Goal: Information Seeking & Learning: Learn about a topic

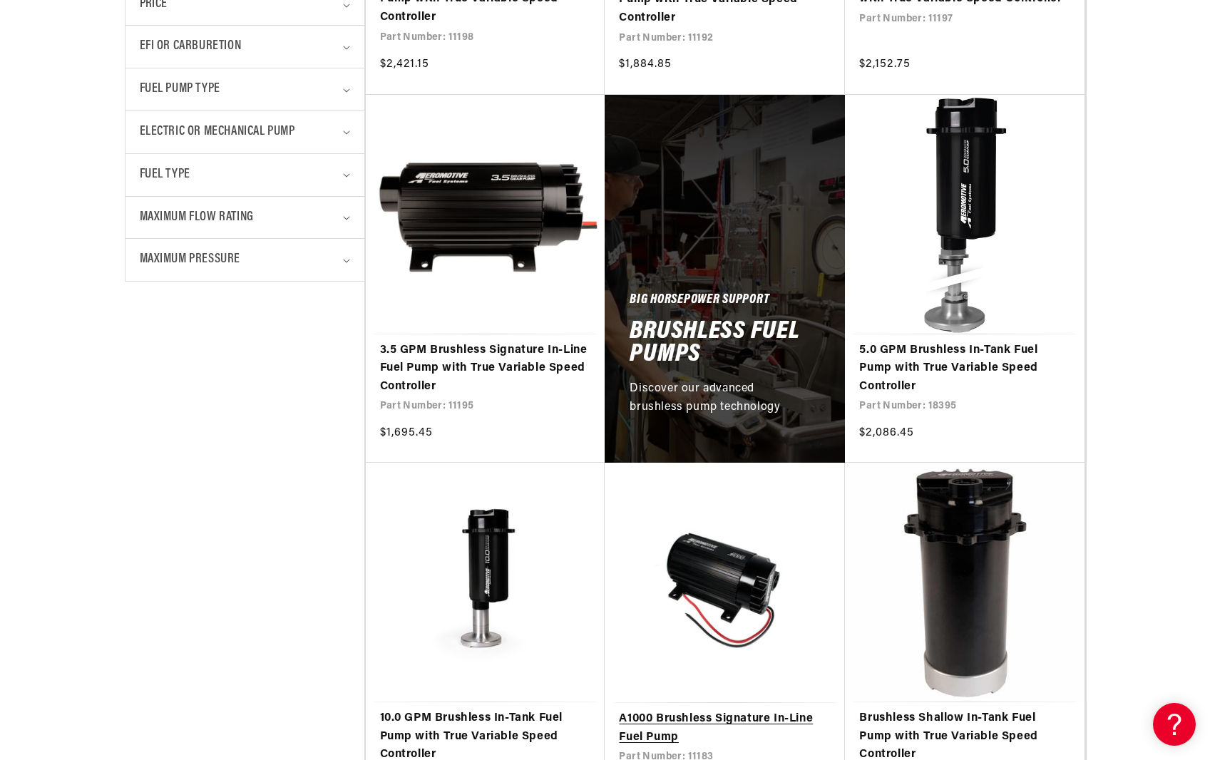
scroll to position [642, 0]
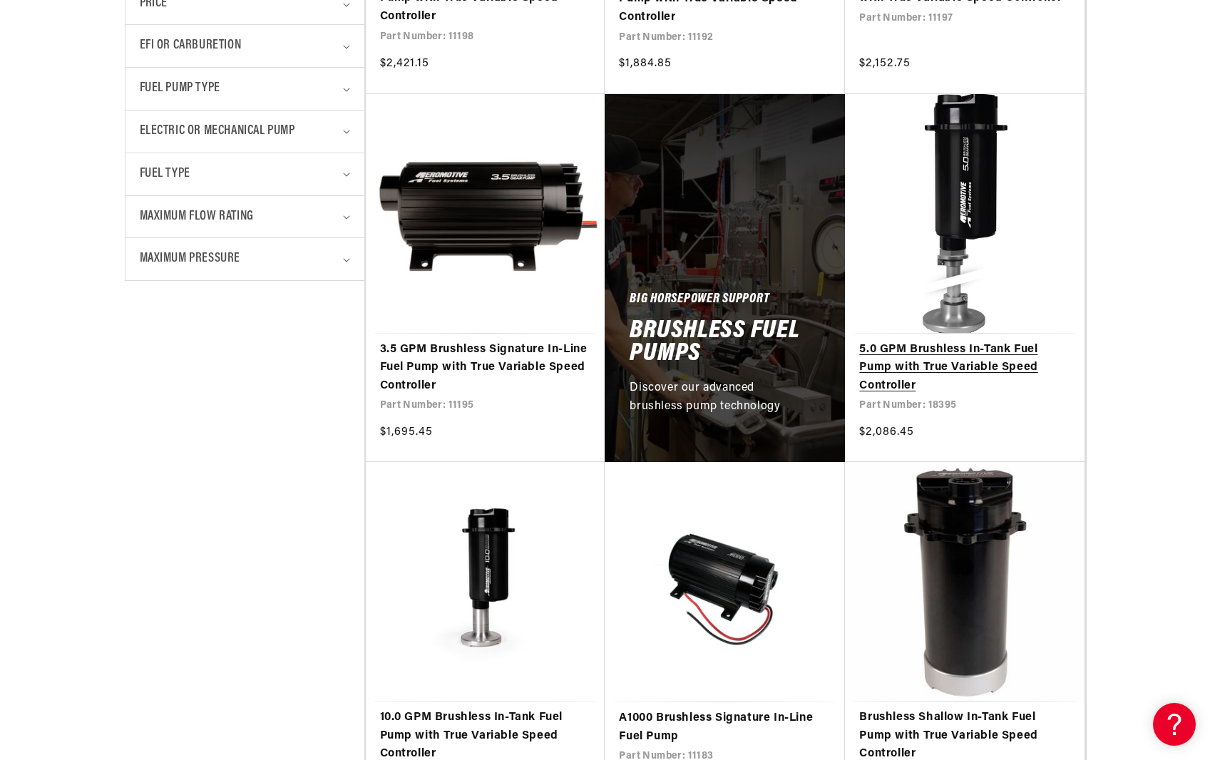
click at [1003, 363] on link "5.0 GPM Brushless In-Tank Fuel Pump with True Variable Speed Controller" at bounding box center [964, 368] width 211 height 55
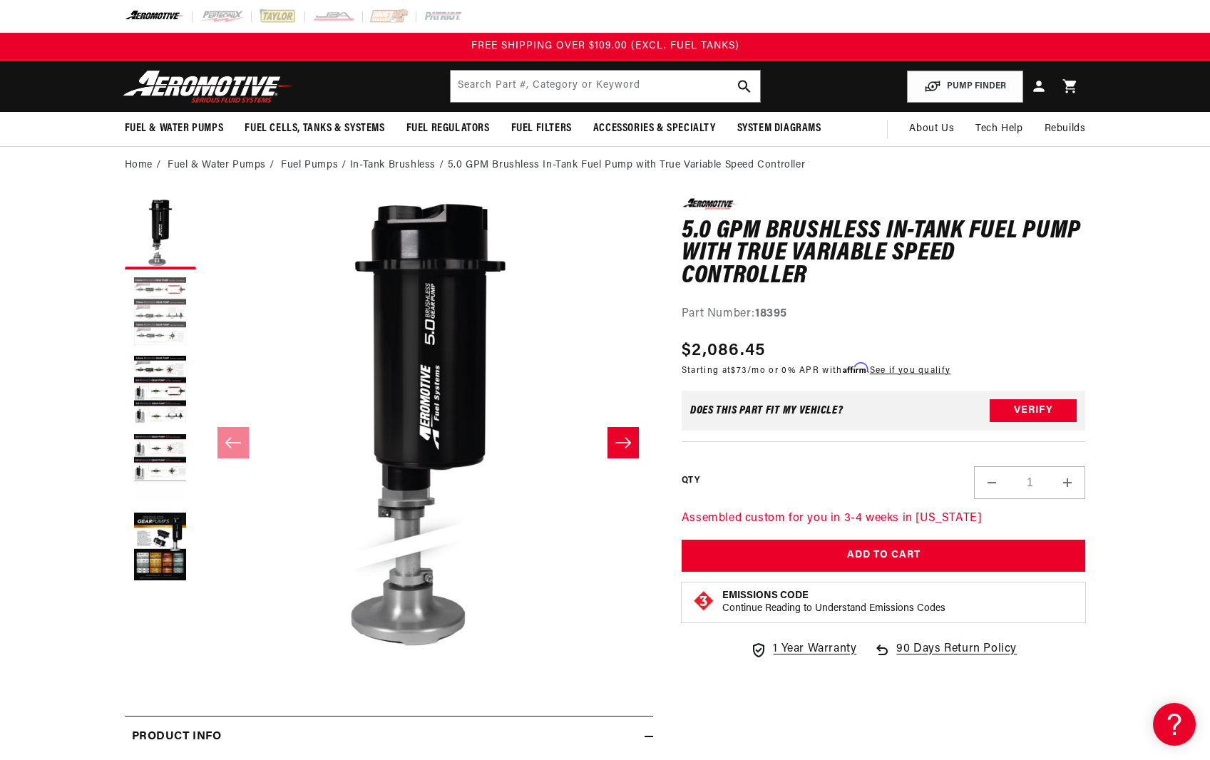
click at [165, 344] on button "Load image 2 in gallery view" at bounding box center [160, 312] width 71 height 71
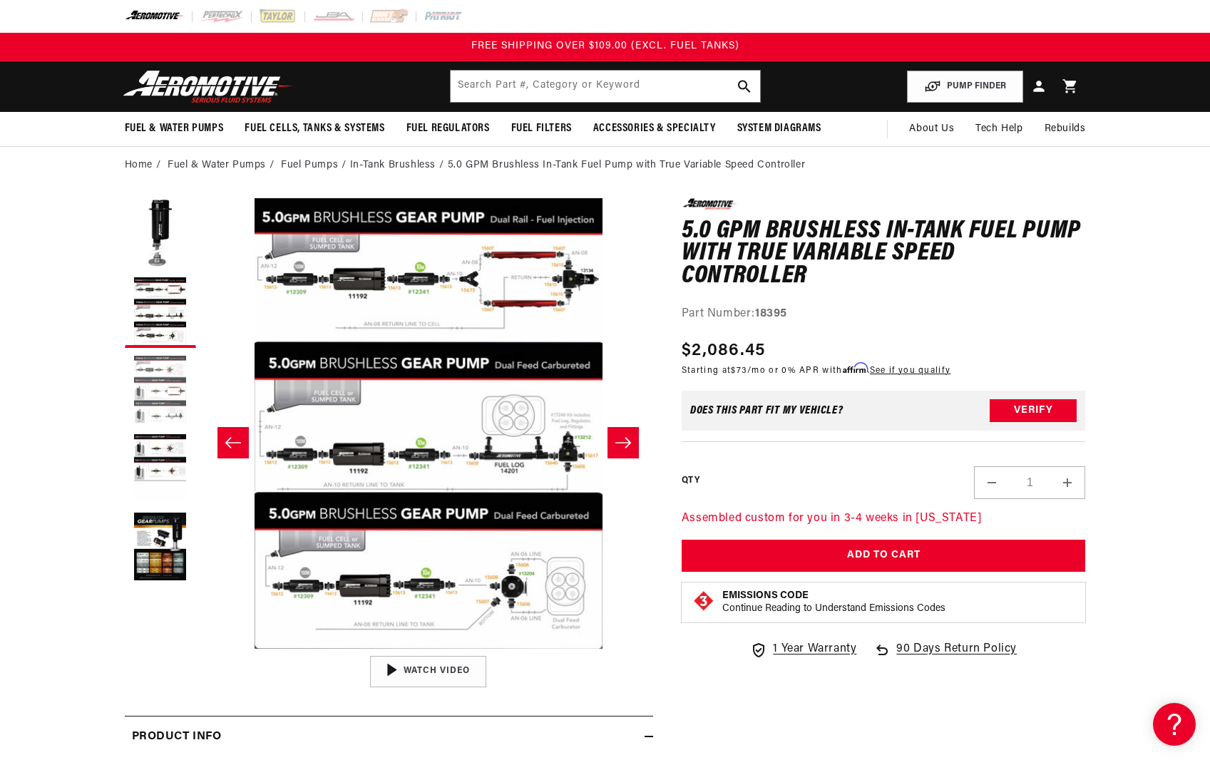
click at [159, 362] on button "Load image 3 in gallery view" at bounding box center [160, 390] width 71 height 71
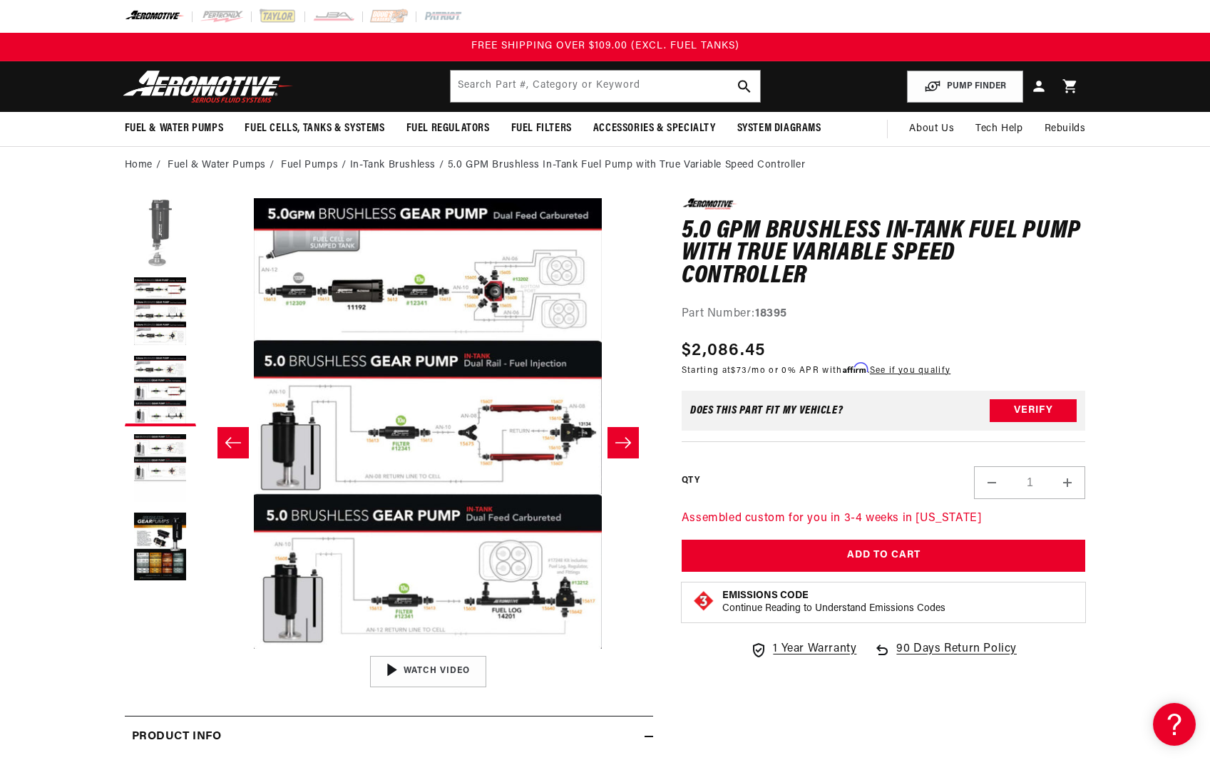
click at [155, 262] on button "Load image 1 in gallery view" at bounding box center [160, 233] width 71 height 71
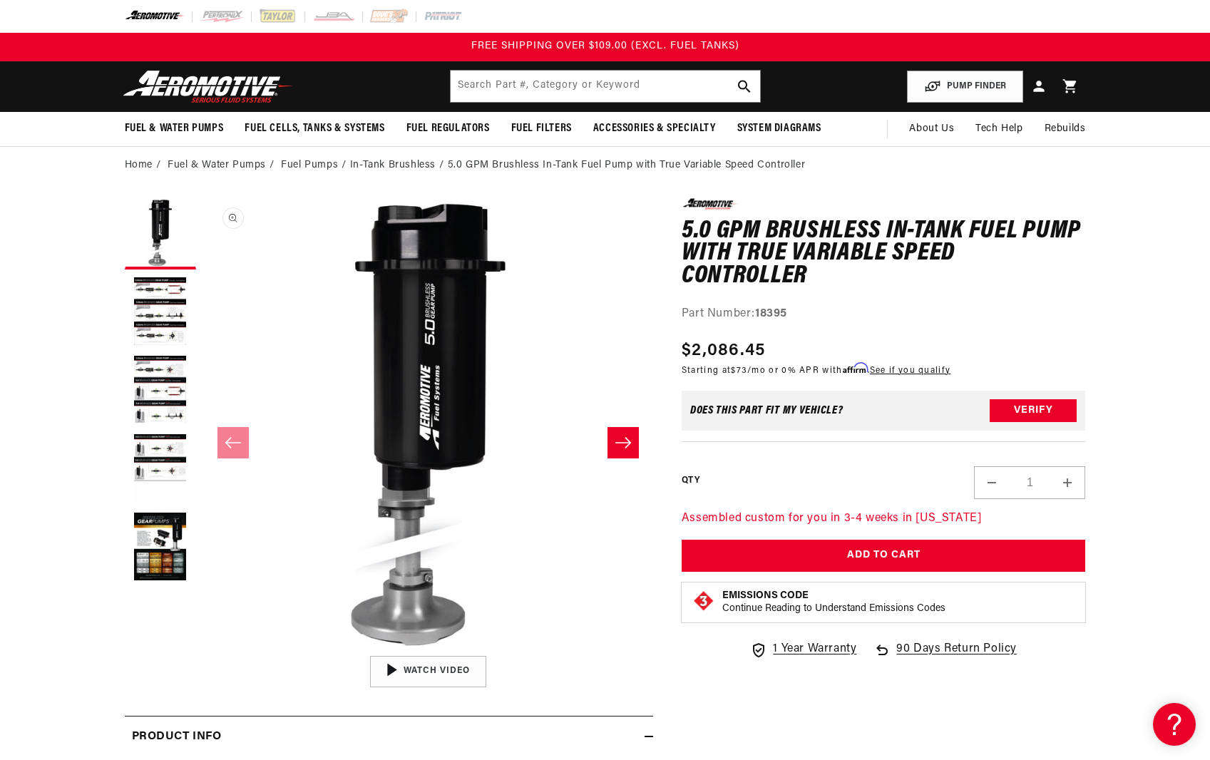
click at [203, 649] on button "Open media 1 in modal" at bounding box center [203, 649] width 0 height 0
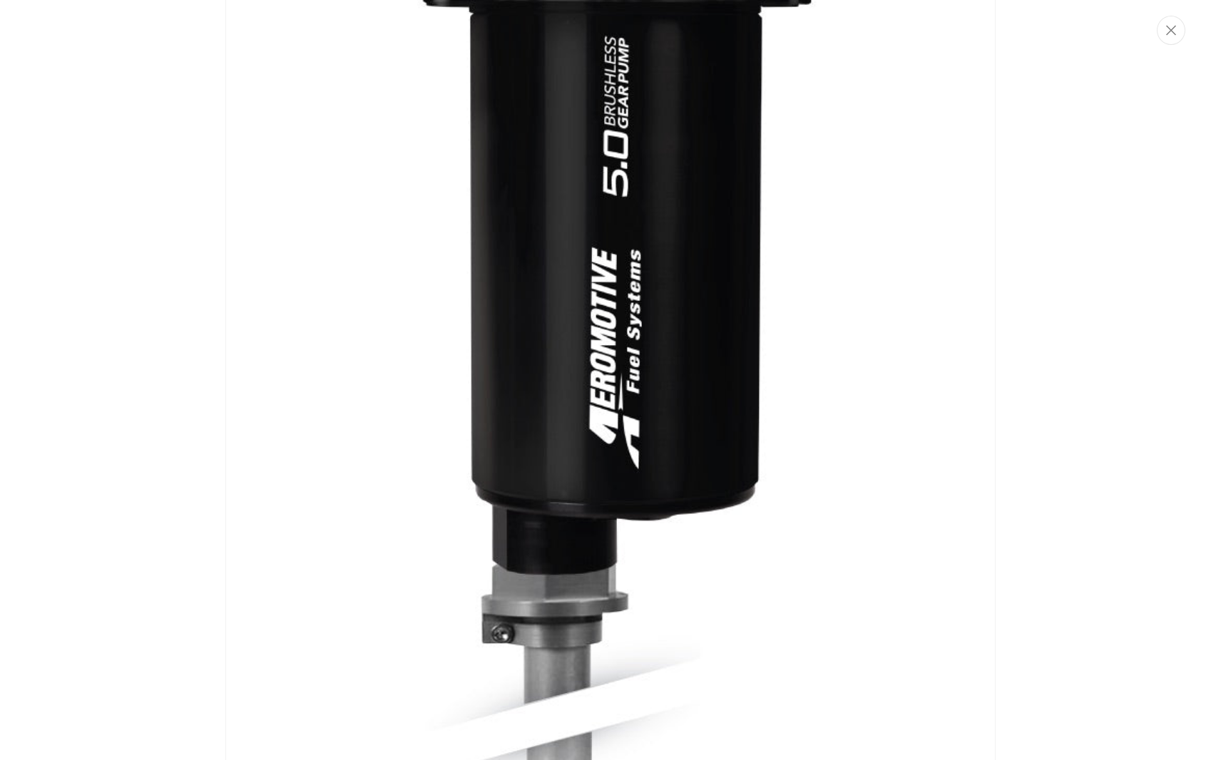
scroll to position [218, 0]
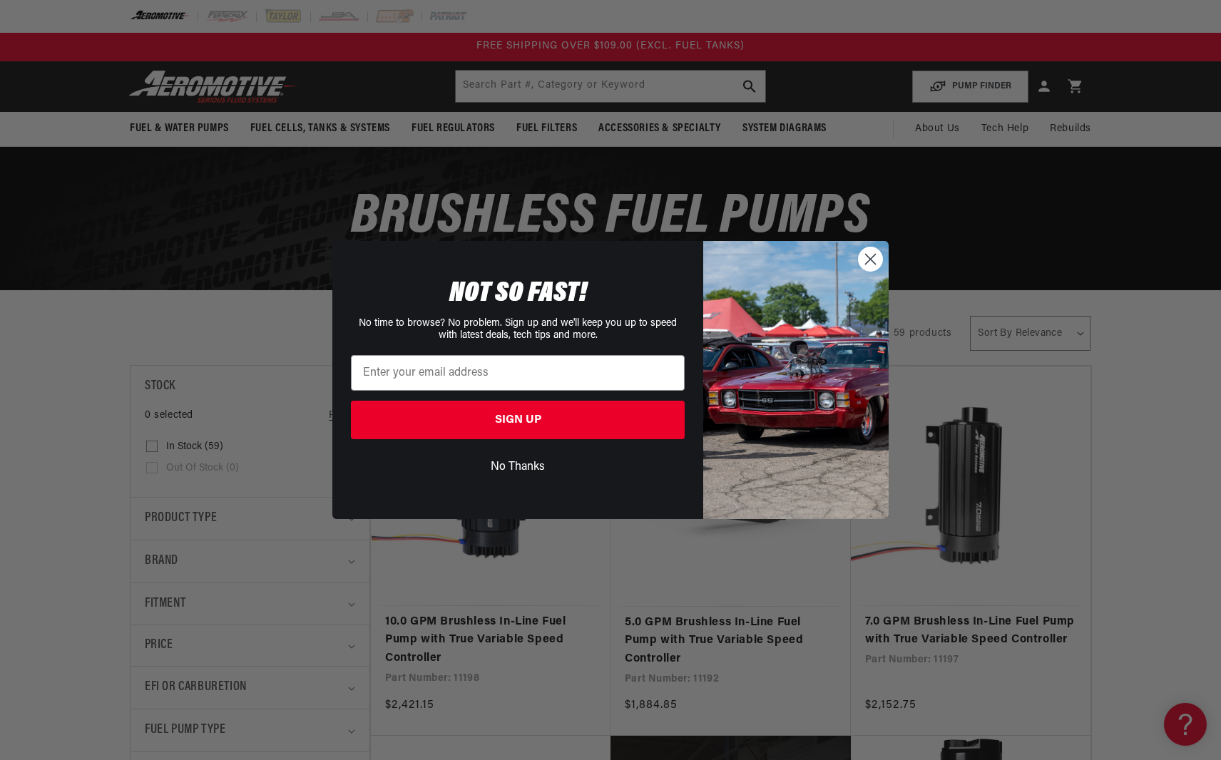
click at [872, 252] on circle "Close dialog" at bounding box center [870, 259] width 24 height 24
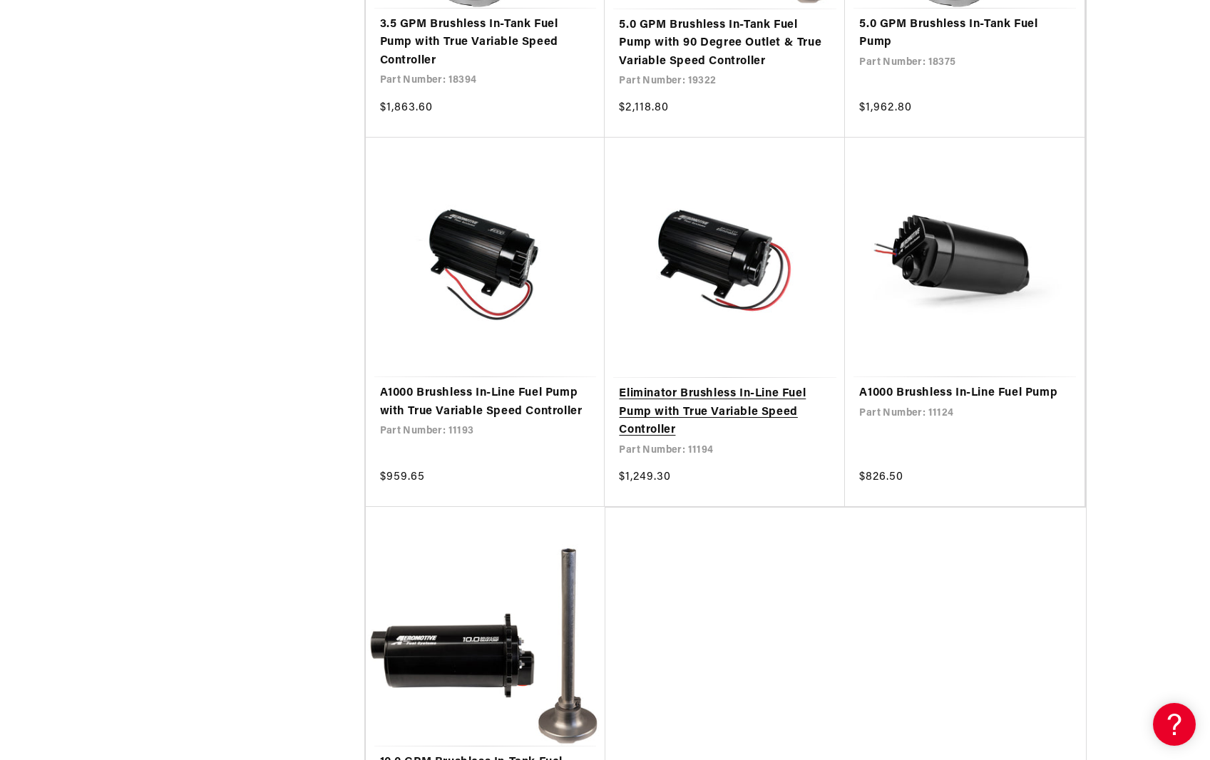
scroll to position [2852, 0]
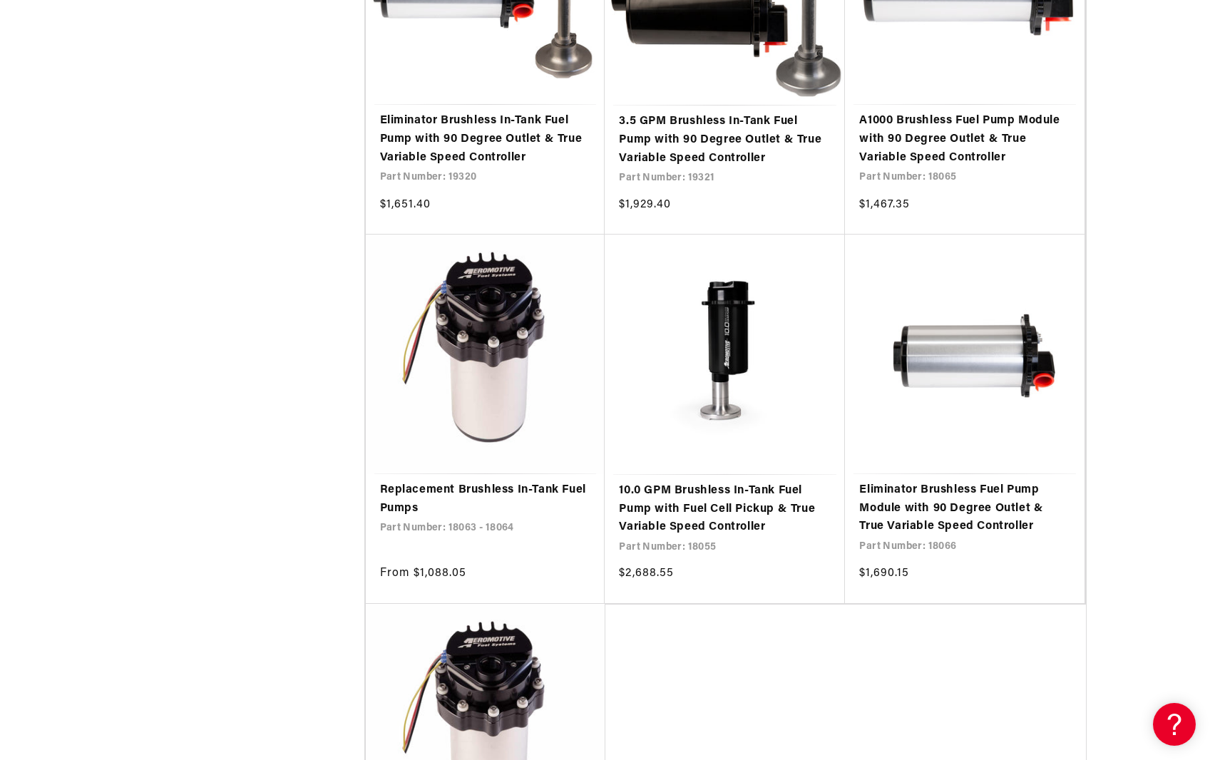
scroll to position [5678, 0]
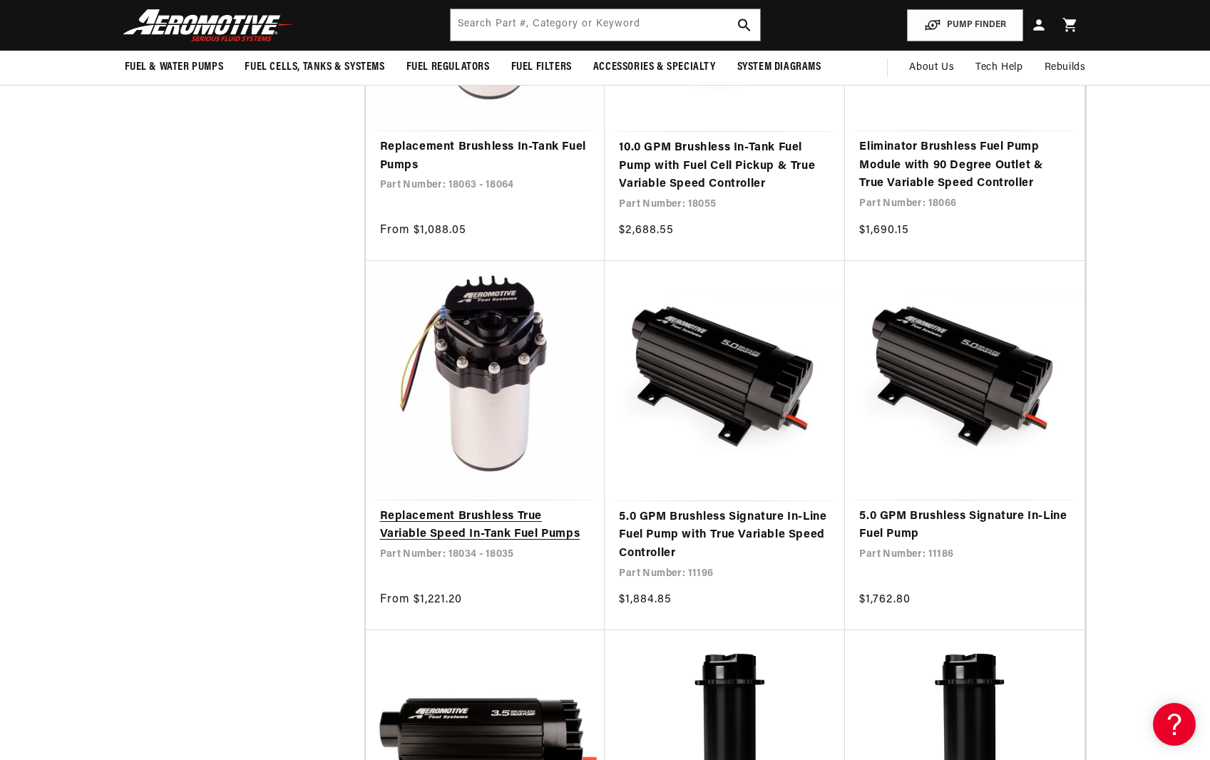
scroll to position [5900, 0]
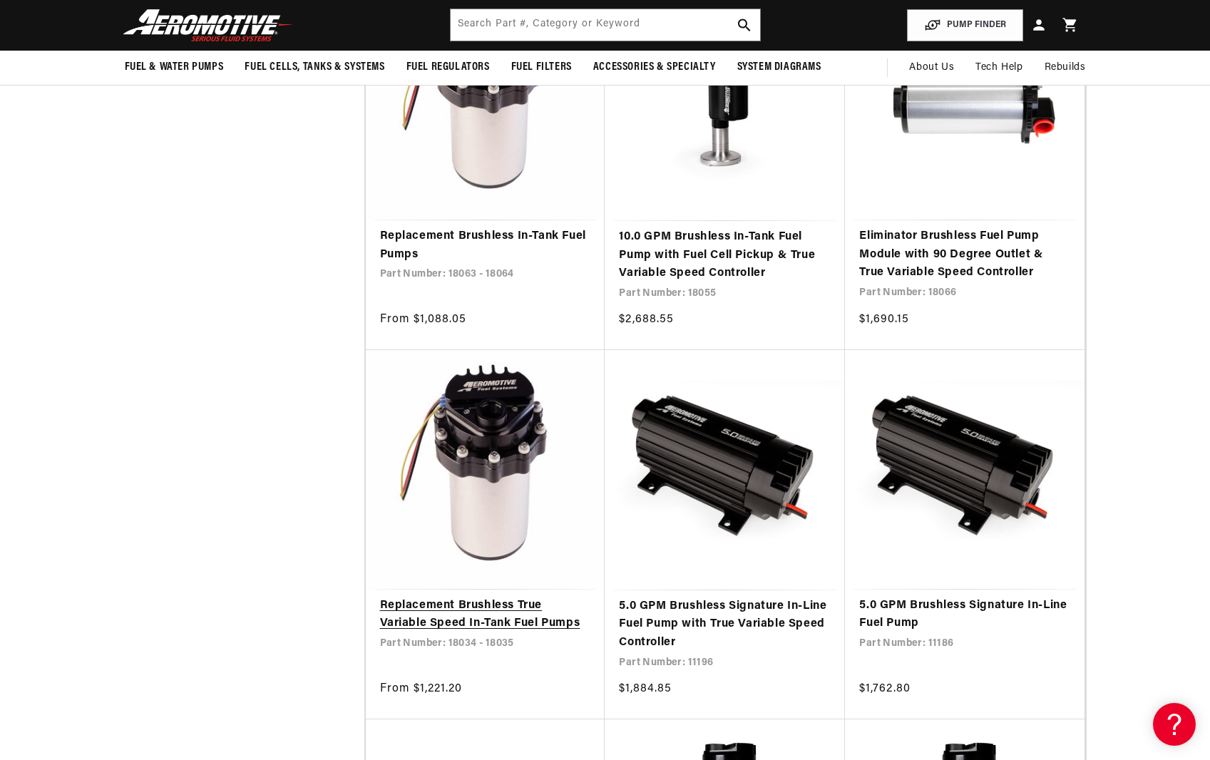
click at [471, 597] on link "Replacement Brushless True Variable Speed In-Tank Fuel Pumps" at bounding box center [485, 615] width 211 height 36
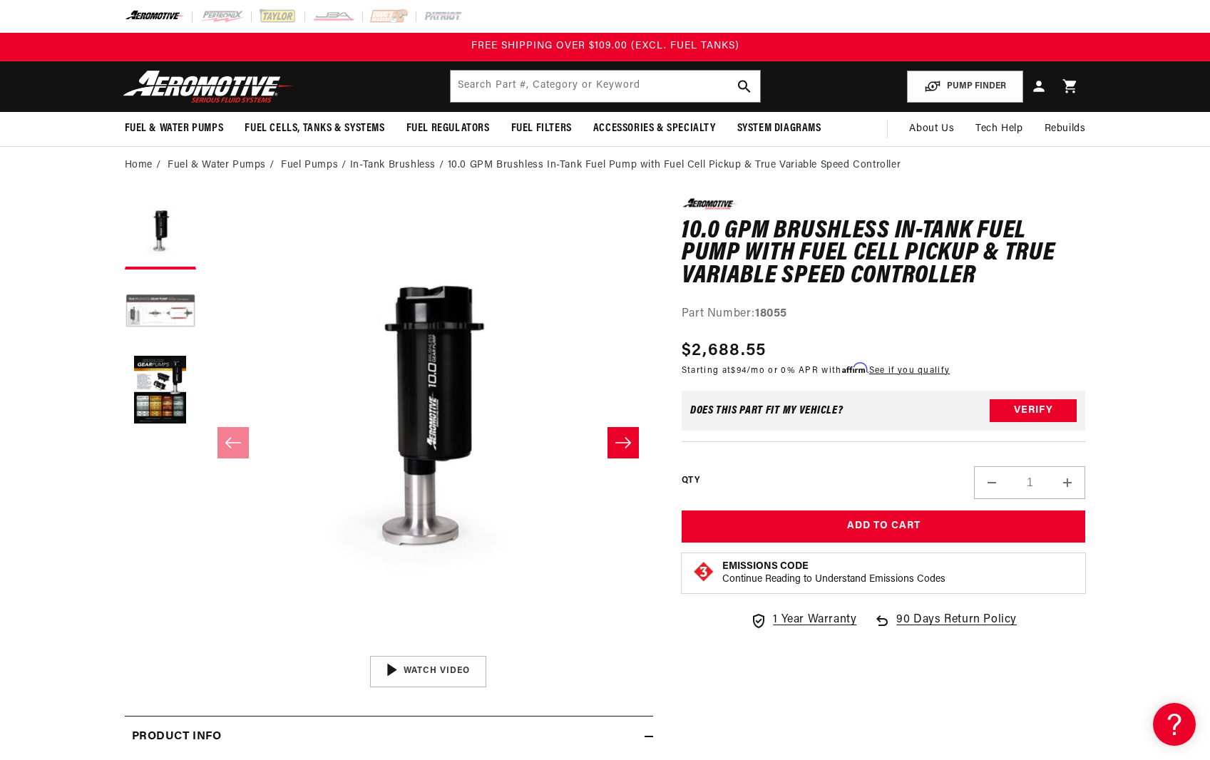
click at [145, 314] on button "Load image 2 in gallery view" at bounding box center [160, 312] width 71 height 71
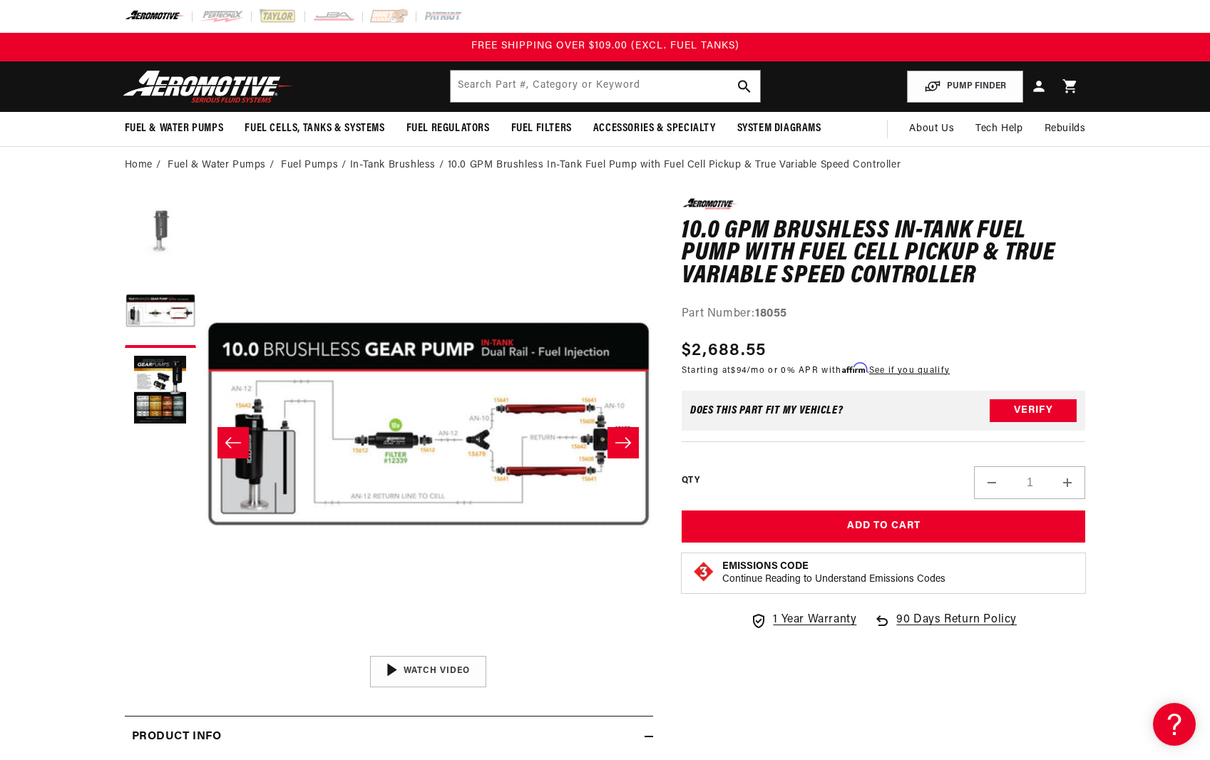
click at [158, 212] on button "Load image 1 in gallery view" at bounding box center [160, 233] width 71 height 71
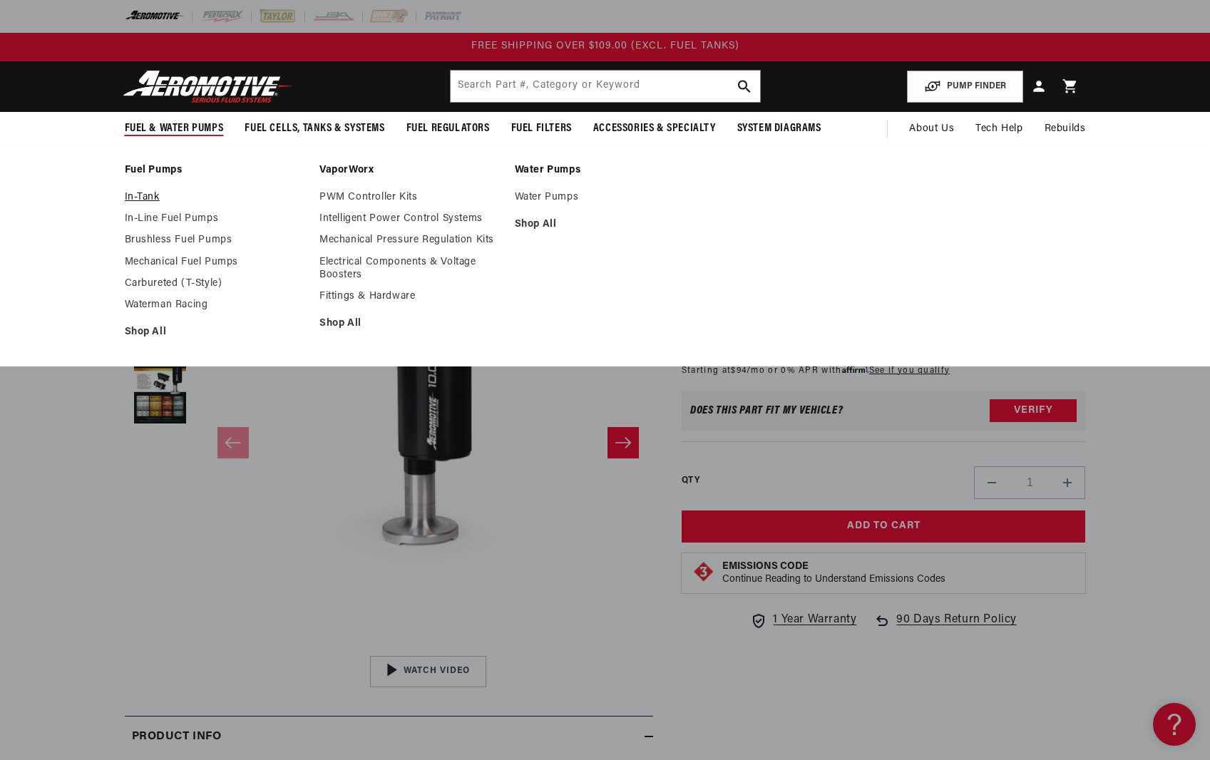
click at [138, 200] on link "In-Tank" at bounding box center [215, 197] width 181 height 13
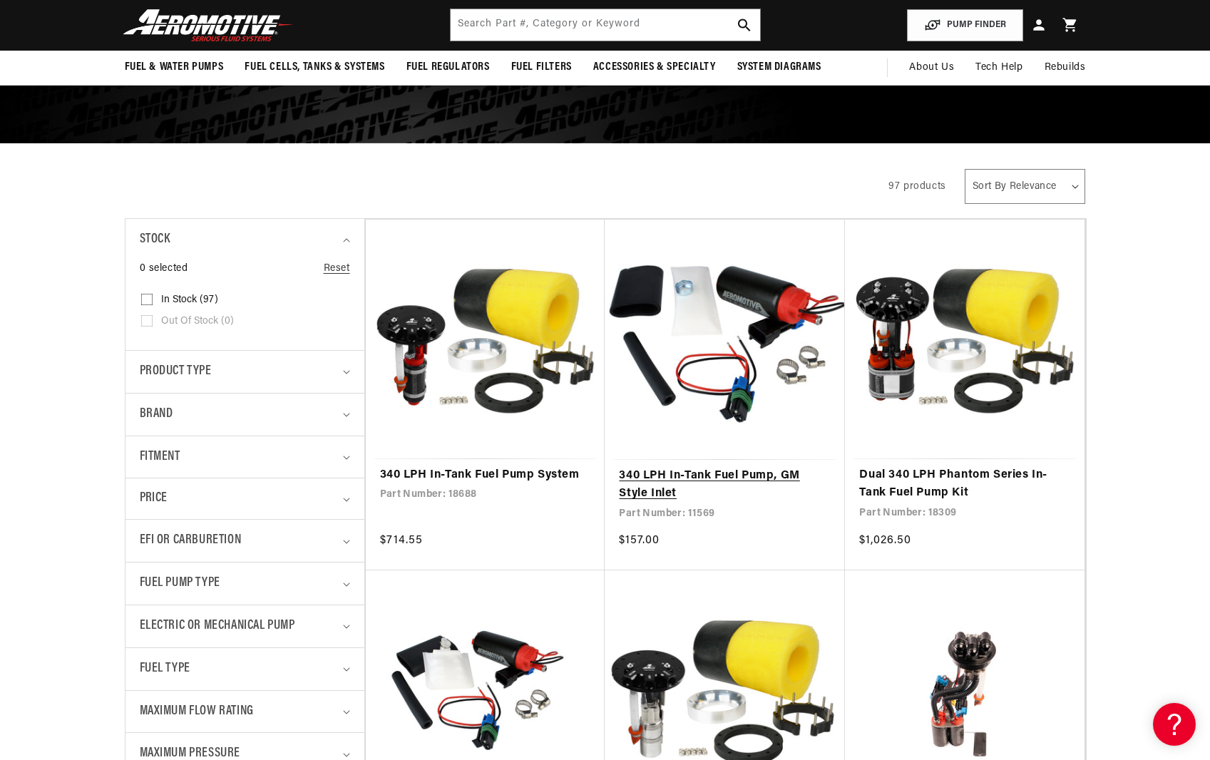
scroll to position [143, 0]
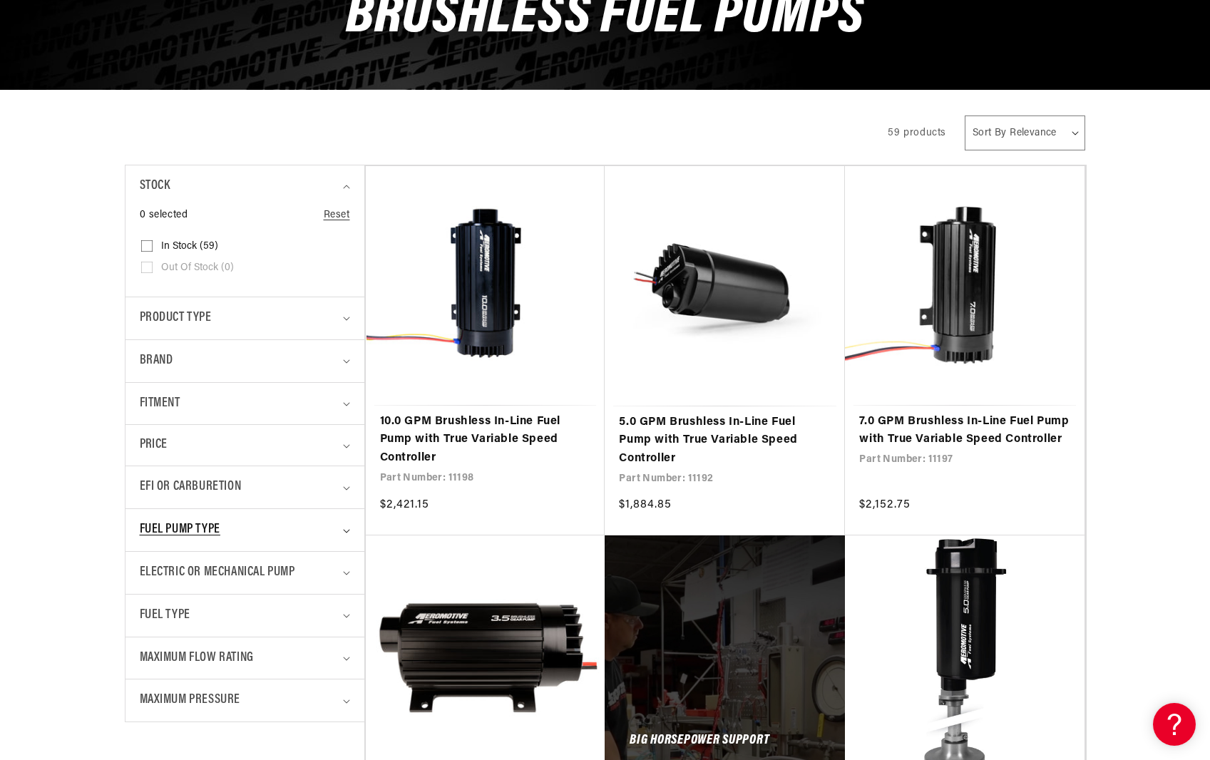
scroll to position [214, 0]
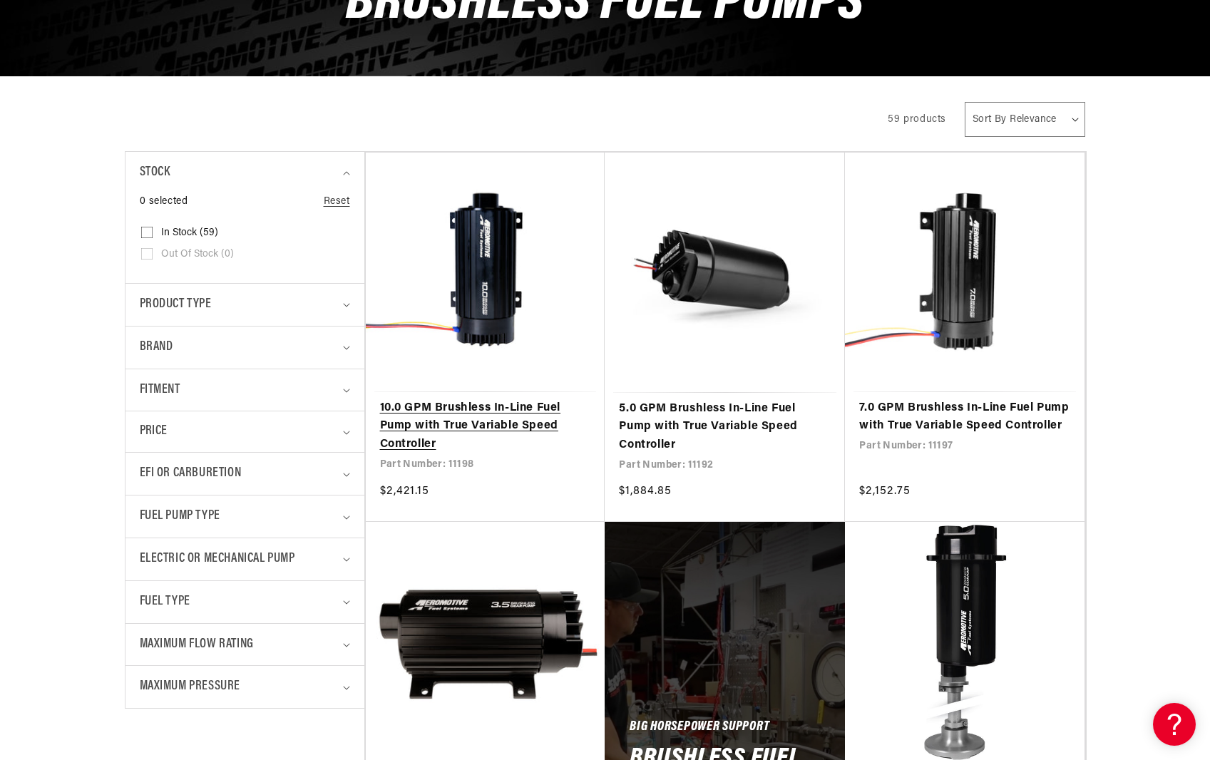
click at [483, 429] on link "10.0 GPM Brushless In-Line Fuel Pump with True Variable Speed Controller" at bounding box center [485, 426] width 211 height 55
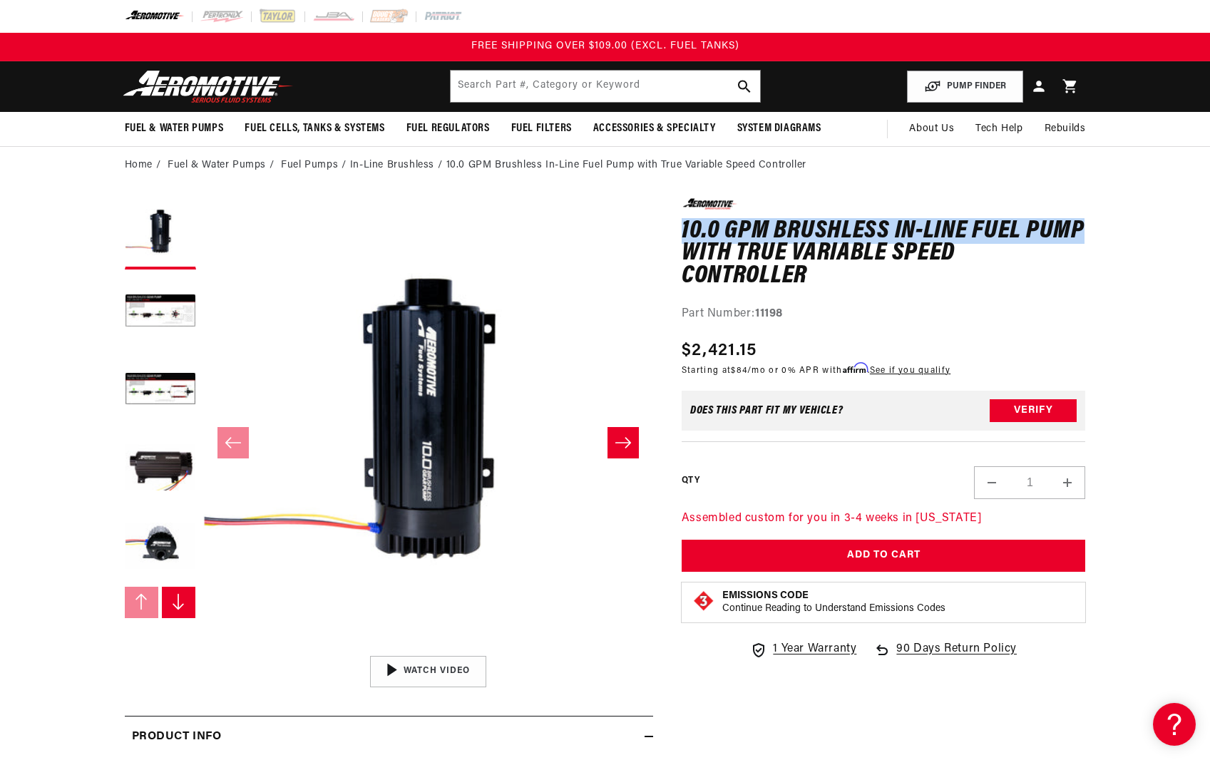
drag, startPoint x: 677, startPoint y: 225, endPoint x: 1136, endPoint y: 210, distance: 459.4
copy h1 "10.0 GPM Brushless In-Line Fuel Pump"
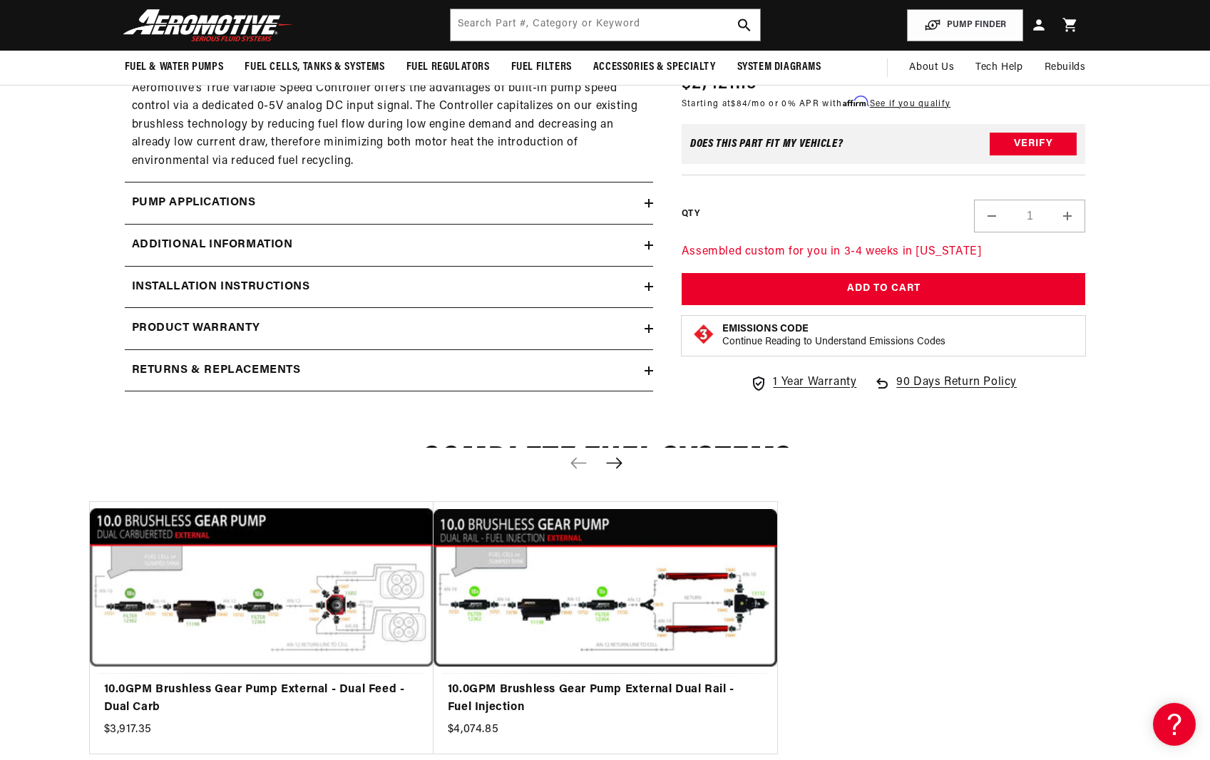
scroll to position [2068, 0]
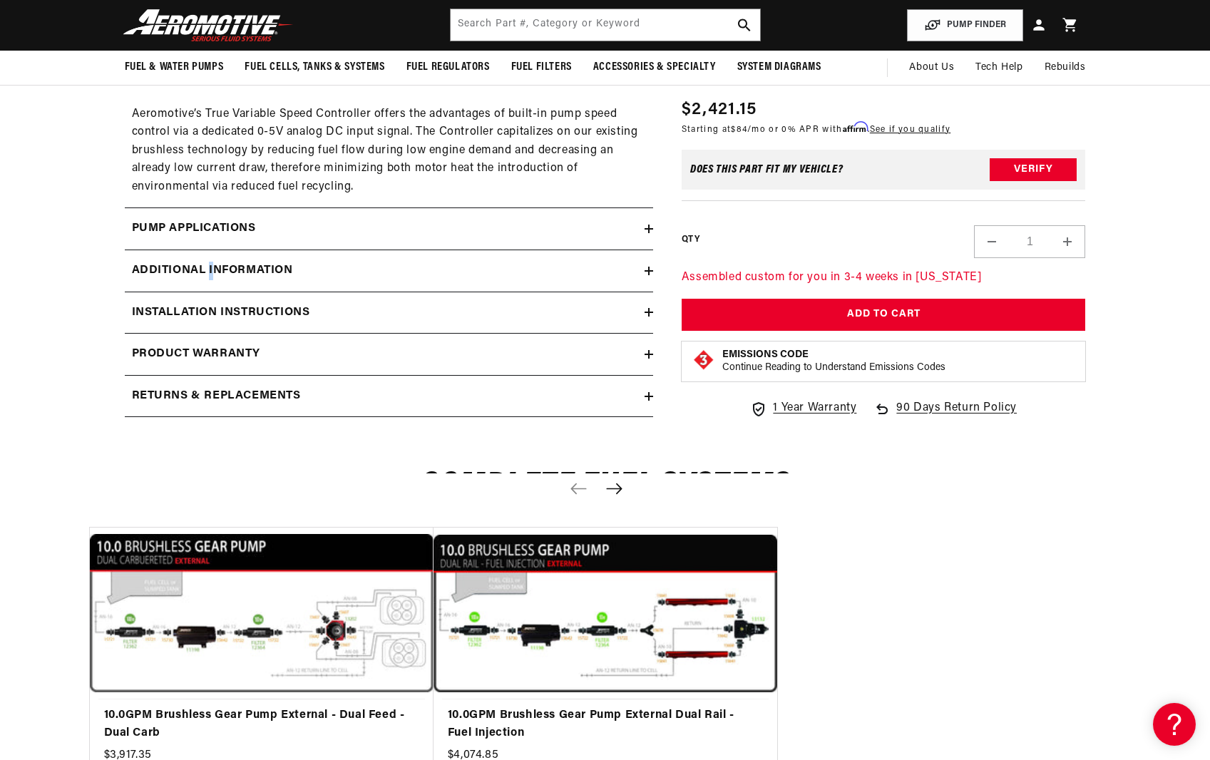
click at [211, 267] on h2 "Additional information" at bounding box center [212, 271] width 161 height 19
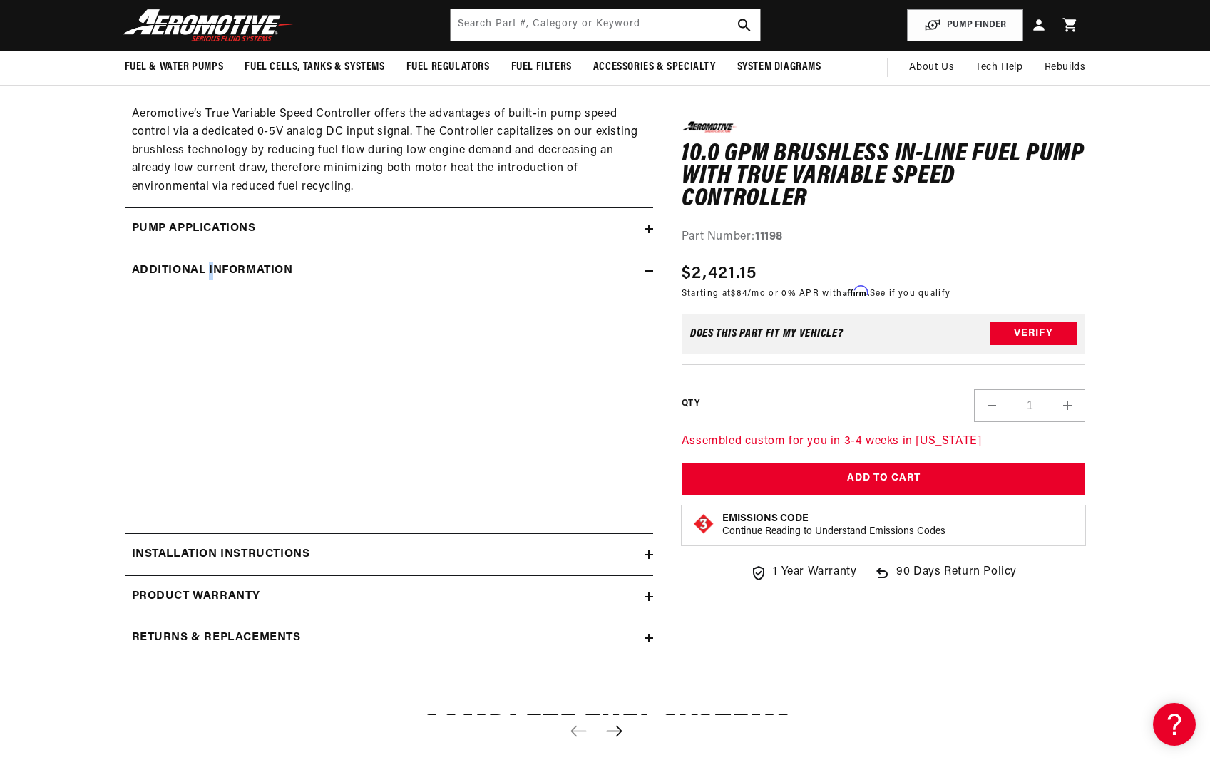
click at [209, 267] on h2 "Additional information" at bounding box center [212, 271] width 161 height 19
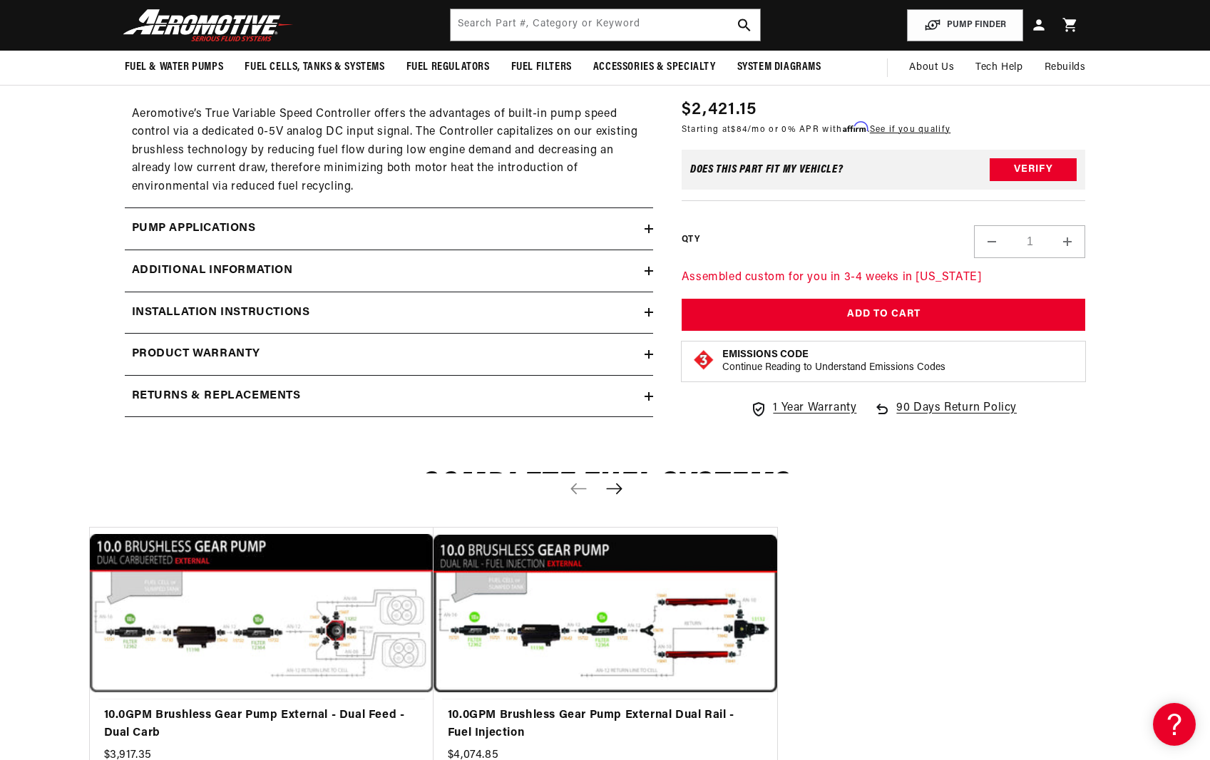
click at [212, 232] on h2 "Pump Applications" at bounding box center [194, 229] width 124 height 19
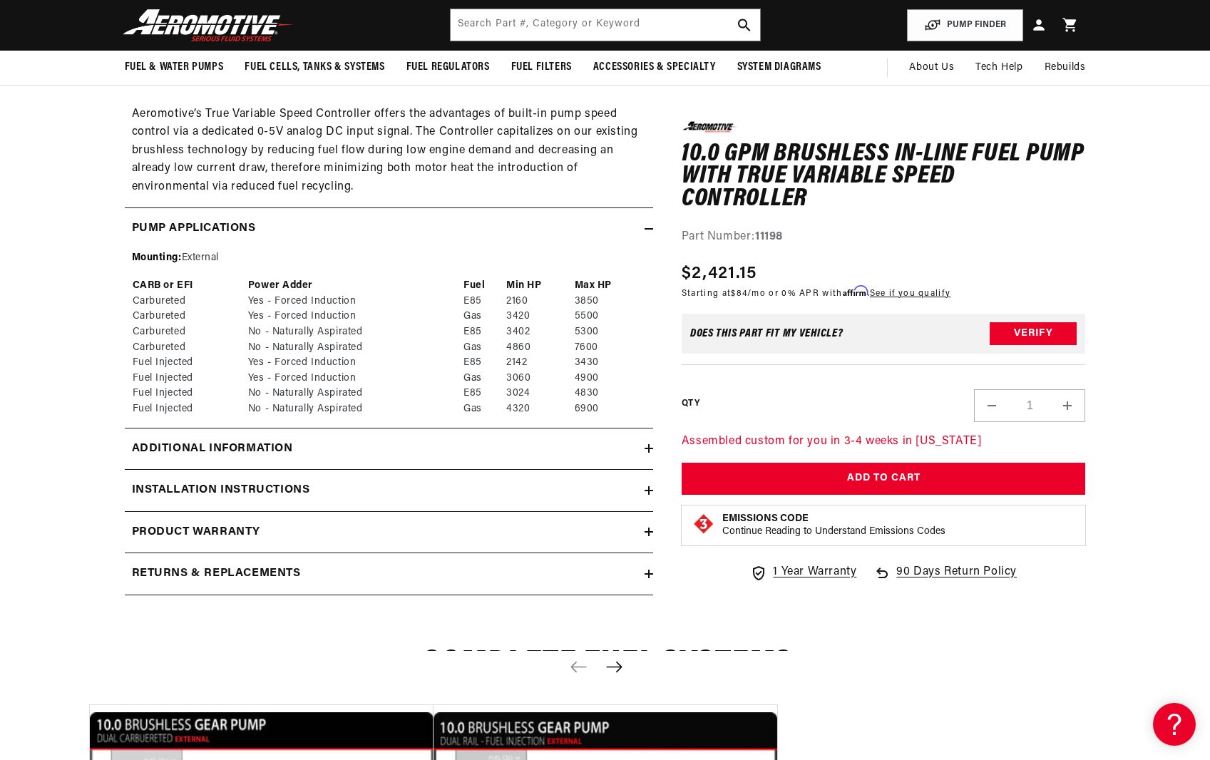
click at [210, 232] on h2 "Pump Applications" at bounding box center [194, 229] width 124 height 19
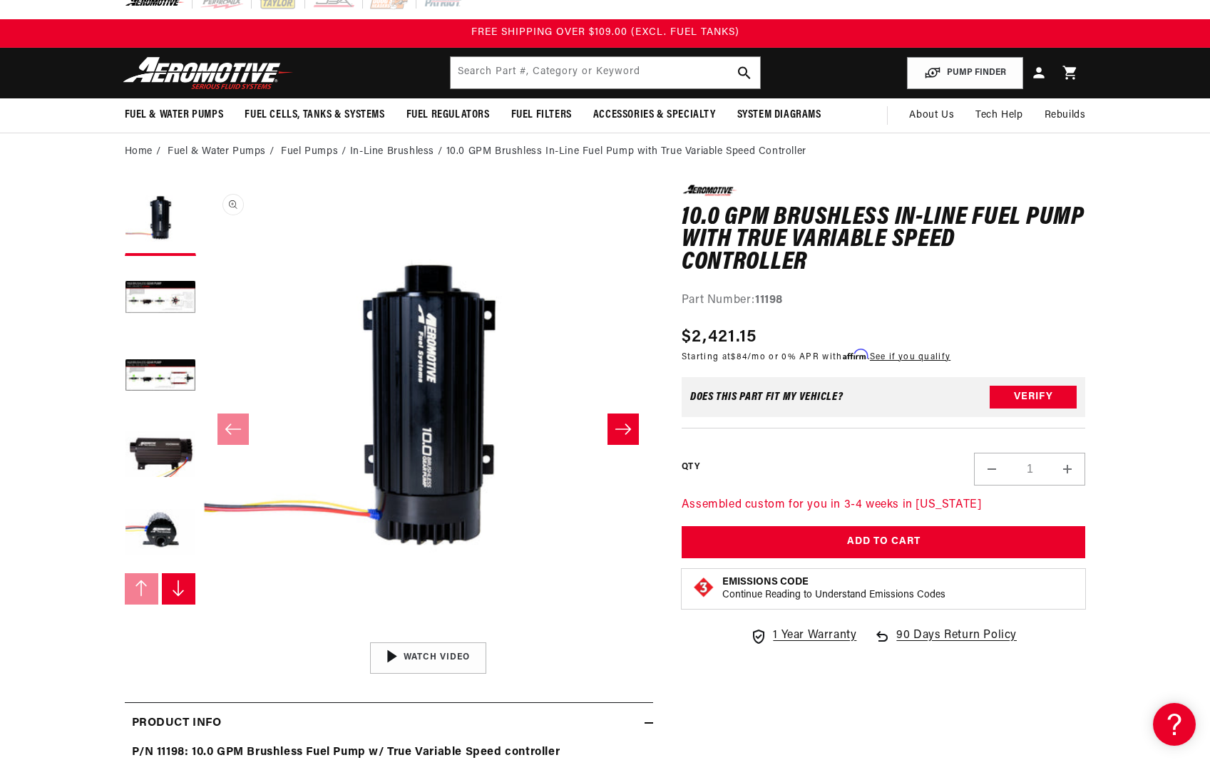
scroll to position [0, 0]
